Goal: Task Accomplishment & Management: Manage account settings

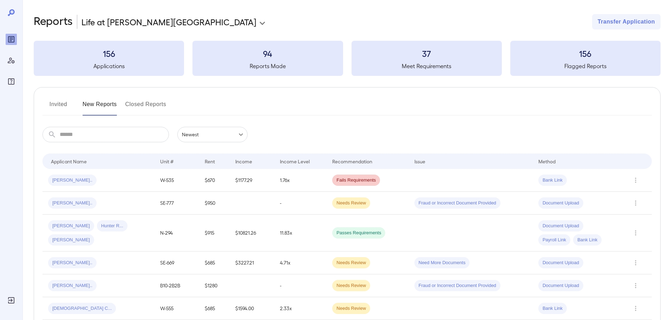
click at [52, 104] on button "Invited" at bounding box center [58, 107] width 32 height 17
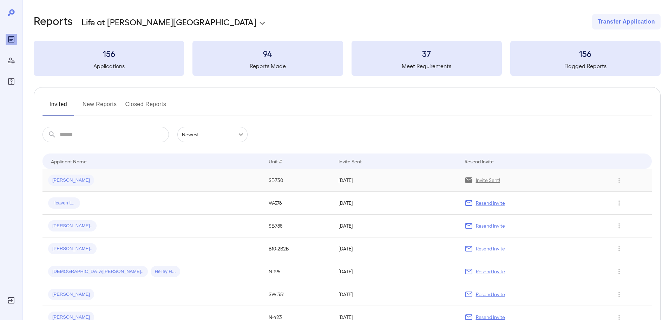
click at [137, 184] on div "Jovan G..." at bounding box center [152, 179] width 209 height 11
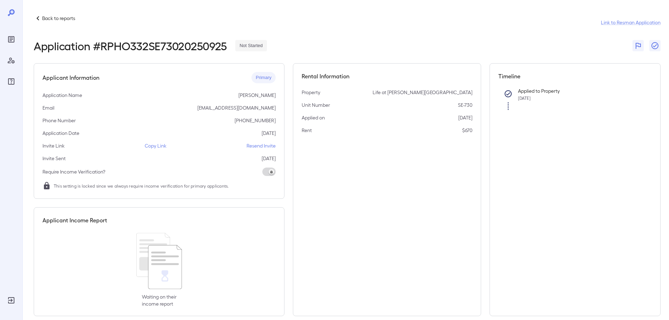
click at [47, 19] on p "Back to reports" at bounding box center [58, 18] width 33 height 7
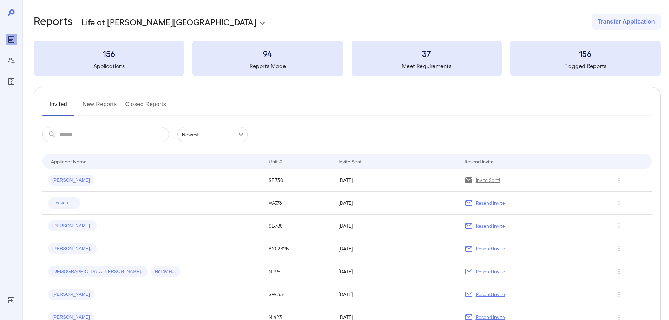
click at [113, 106] on button "New Reports" at bounding box center [99, 107] width 34 height 17
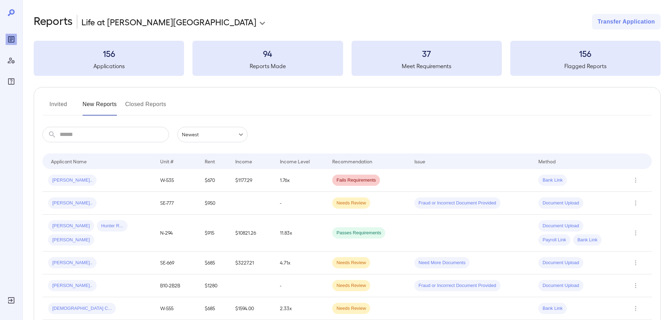
click at [62, 106] on button "Invited" at bounding box center [58, 107] width 32 height 17
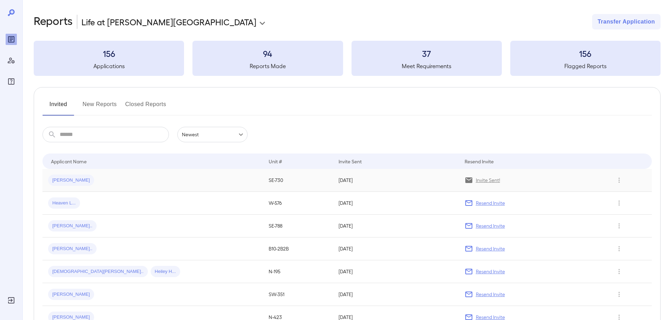
click at [149, 185] on div "Jovan G..." at bounding box center [152, 179] width 209 height 11
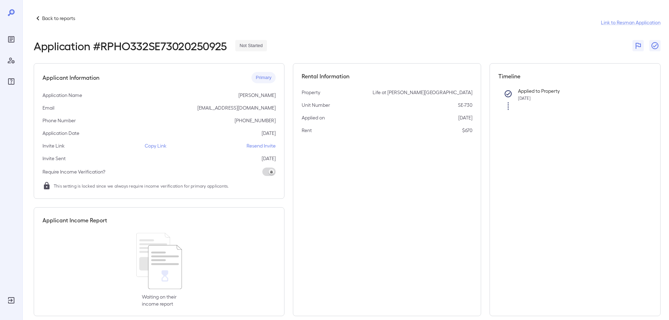
click at [259, 145] on p "Resend Invite" at bounding box center [260, 145] width 29 height 7
click at [148, 145] on p "Copy Link" at bounding box center [156, 145] width 22 height 7
click at [157, 144] on p "Copy Link" at bounding box center [156, 145] width 22 height 7
click at [44, 19] on p "Back to reports" at bounding box center [58, 18] width 33 height 7
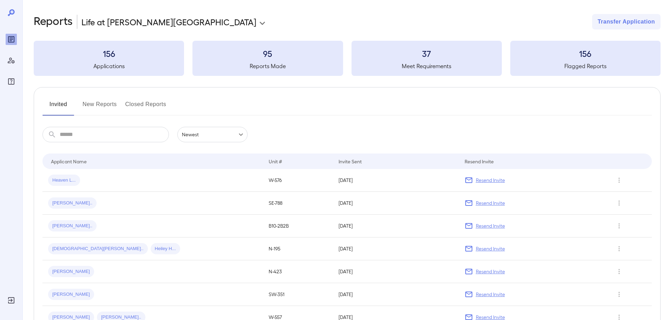
click at [91, 106] on button "New Reports" at bounding box center [99, 107] width 34 height 17
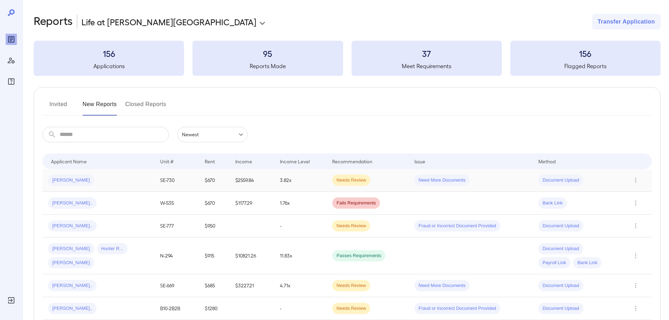
click at [112, 180] on div "Jovan G..." at bounding box center [98, 179] width 101 height 11
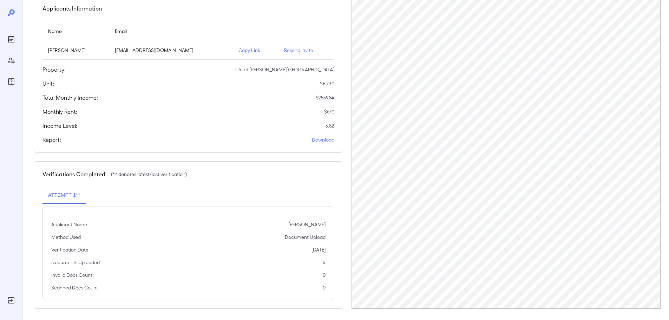
scroll to position [71, 0]
